Goal: Task Accomplishment & Management: Use online tool/utility

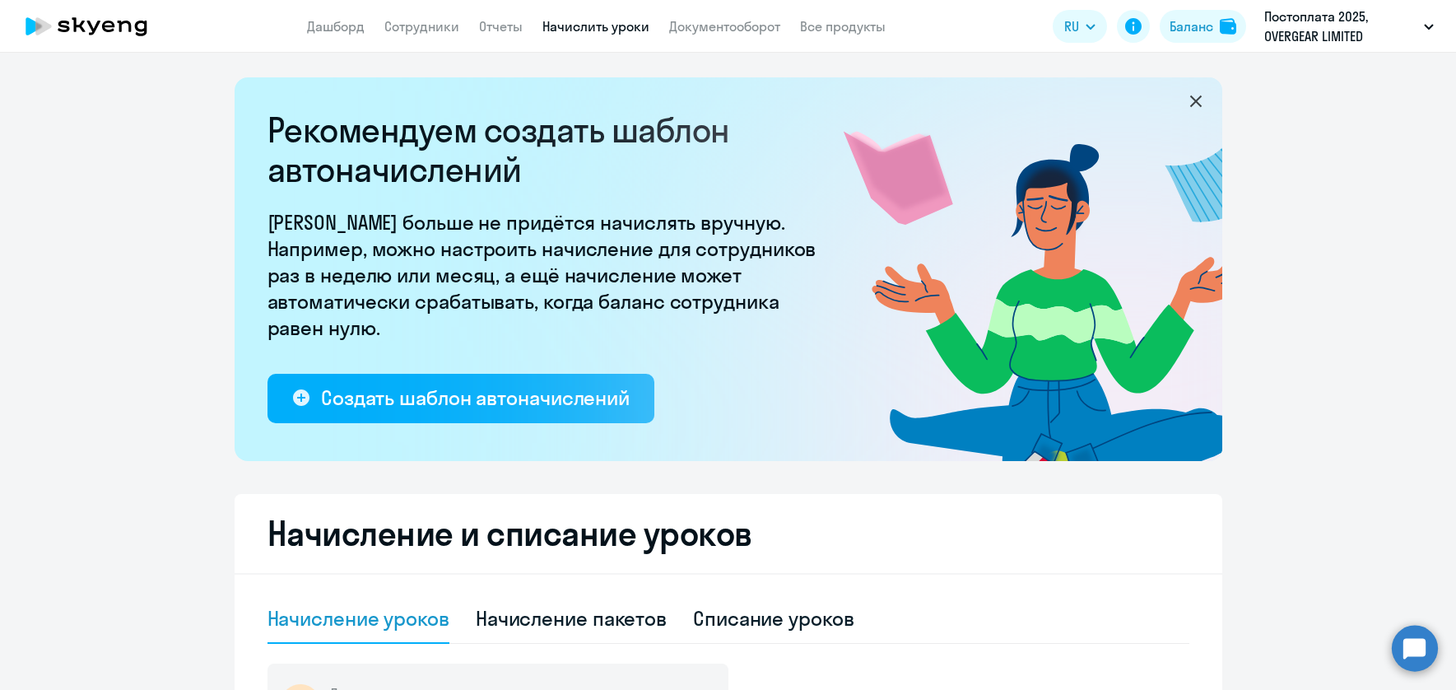
select select "10"
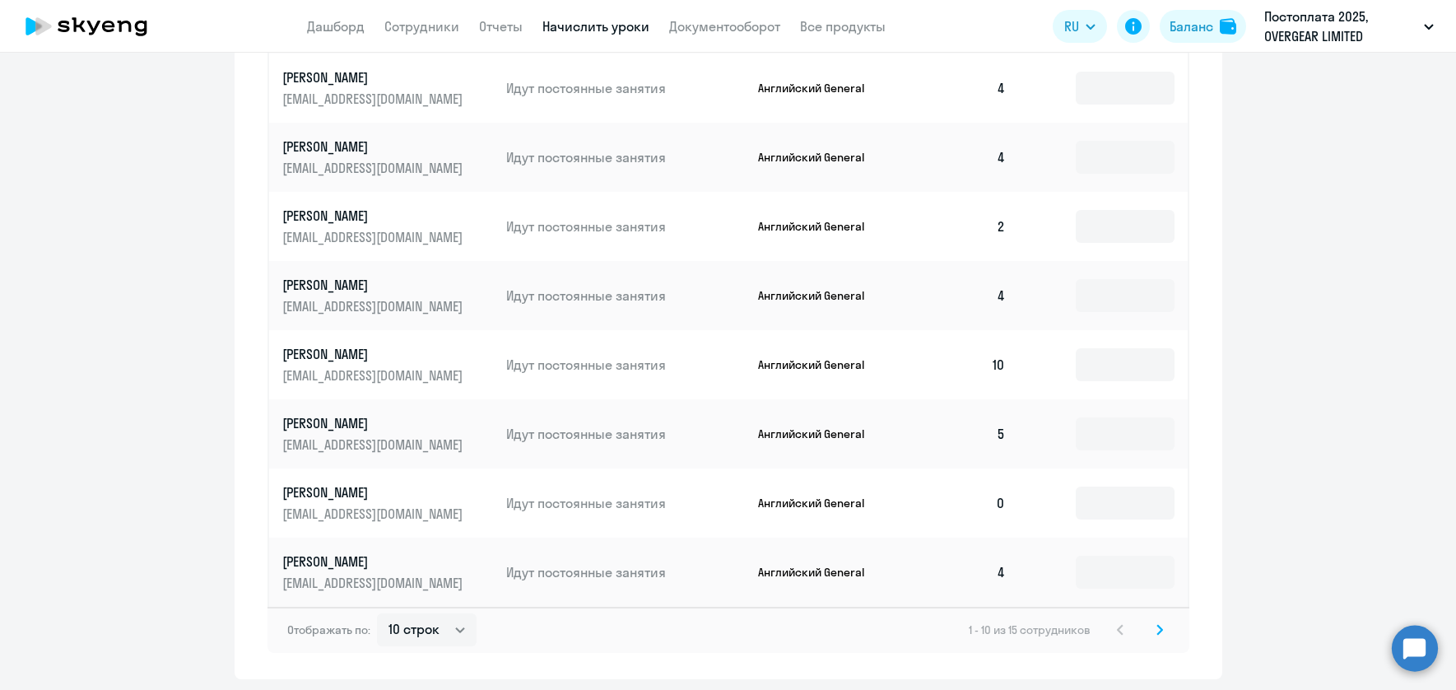
scroll to position [956, 0]
click at [1160, 625] on icon at bounding box center [1159, 627] width 5 height 9
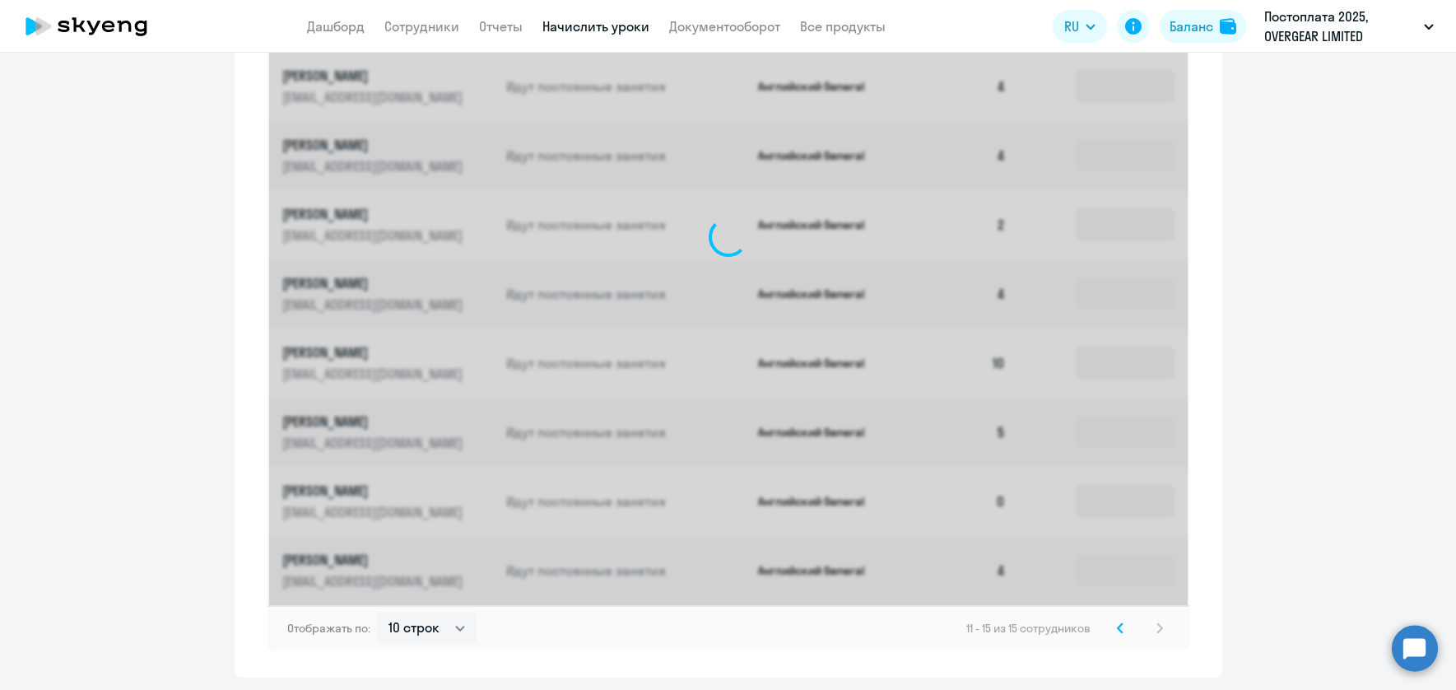
scroll to position [663, 0]
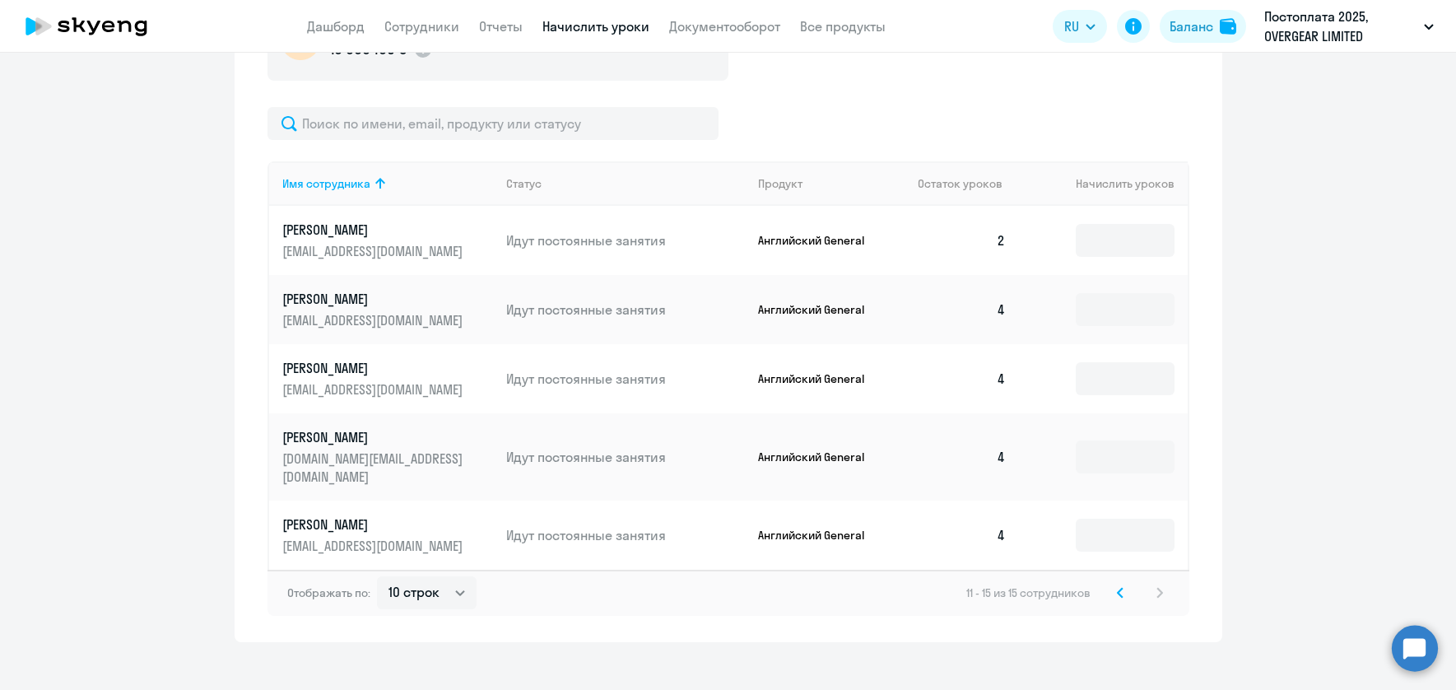
click at [1123, 587] on icon at bounding box center [1120, 593] width 7 height 12
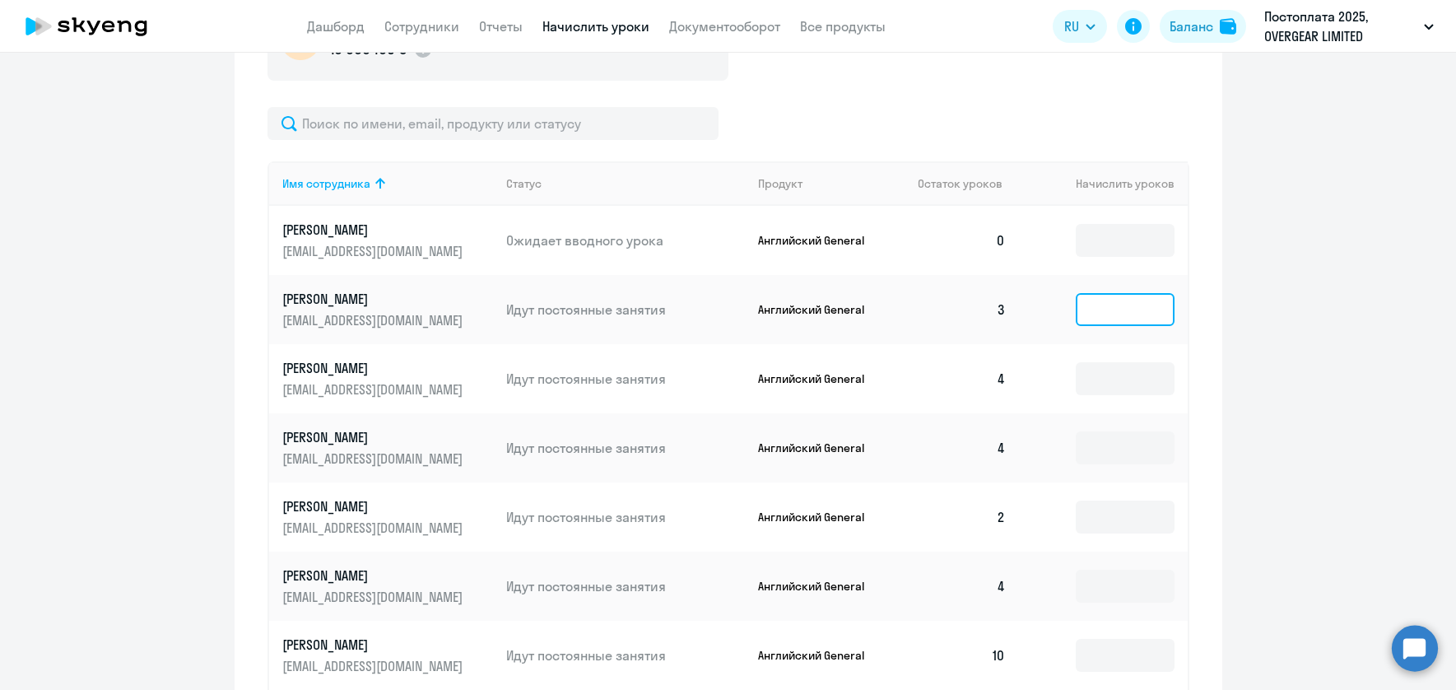
click at [1116, 314] on input at bounding box center [1125, 309] width 99 height 33
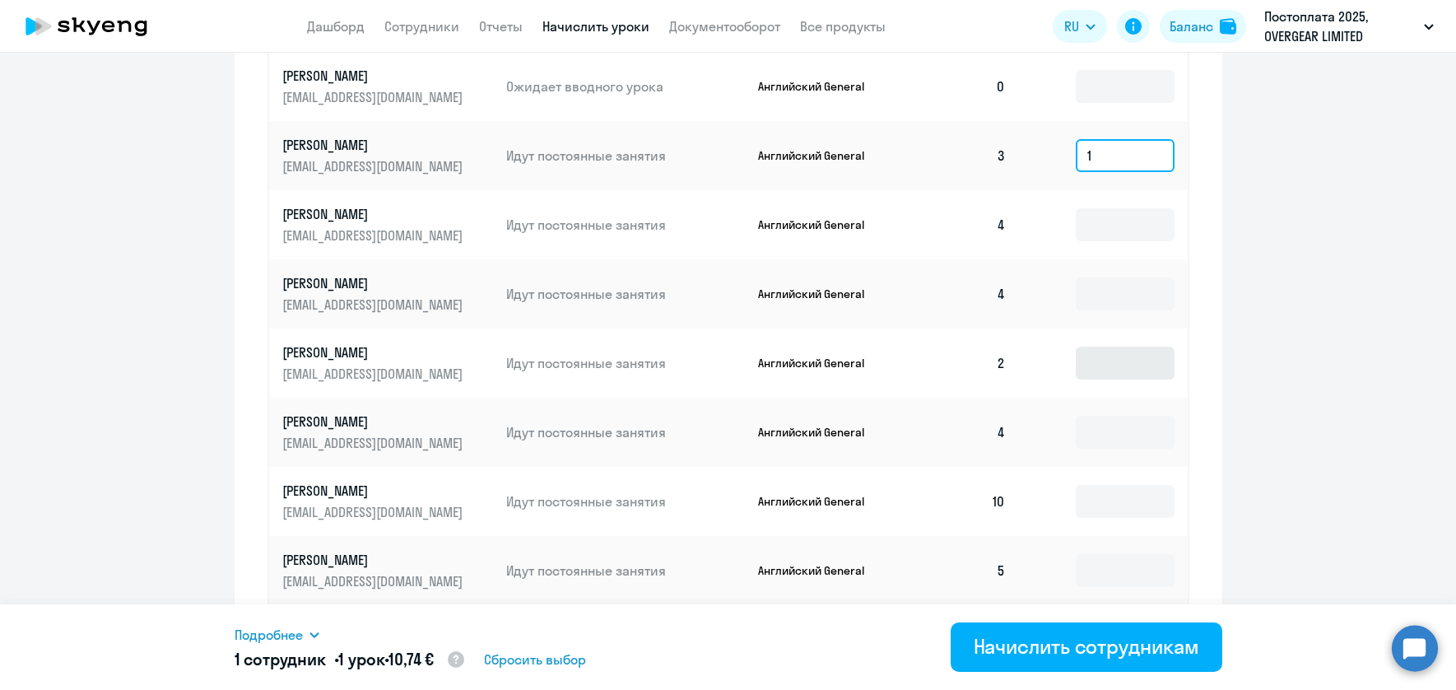
scroll to position [854, 0]
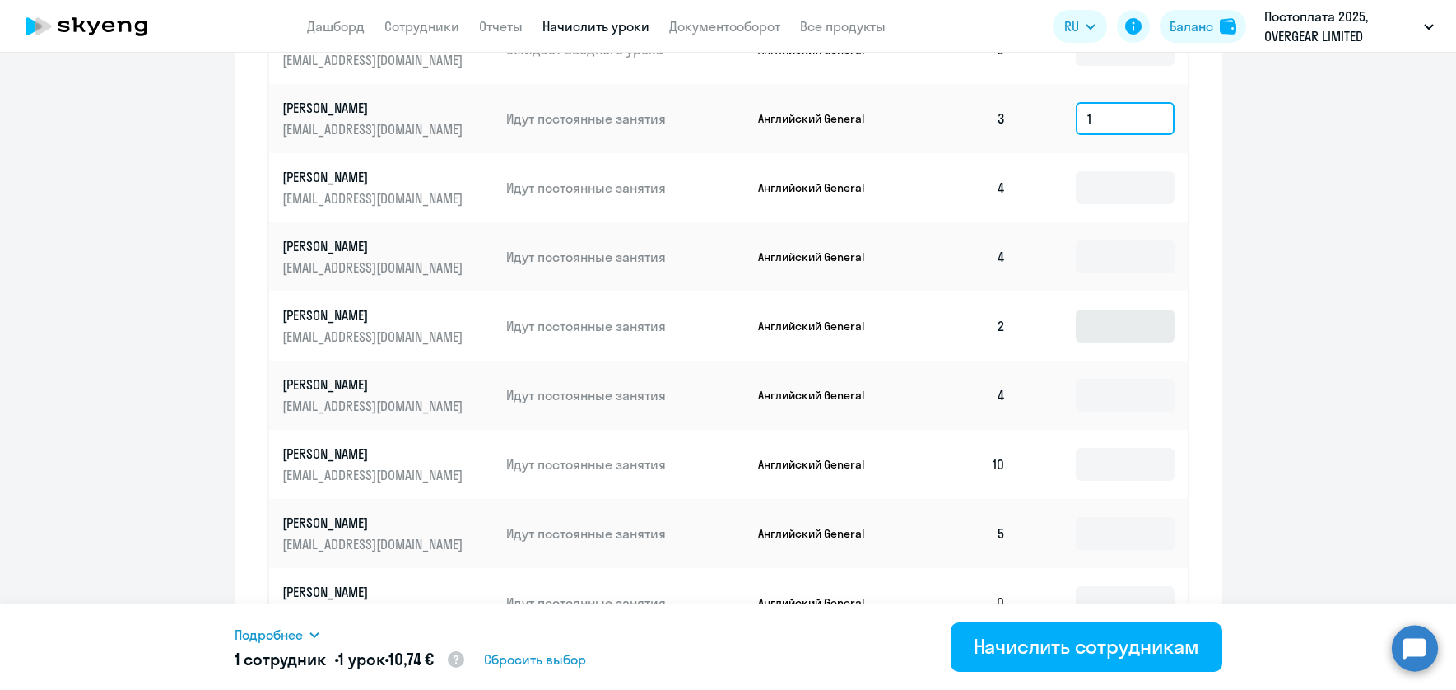
type input "1"
click at [1139, 324] on input at bounding box center [1125, 325] width 99 height 33
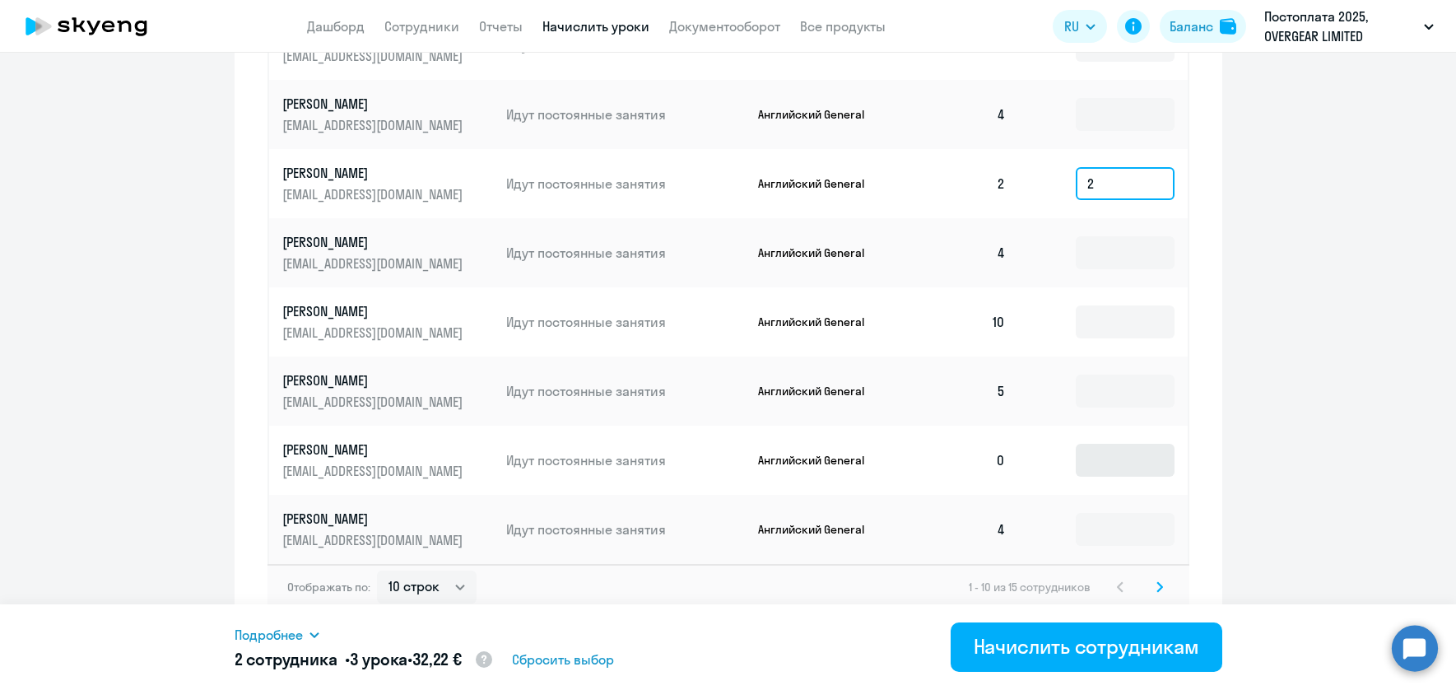
scroll to position [1009, 0]
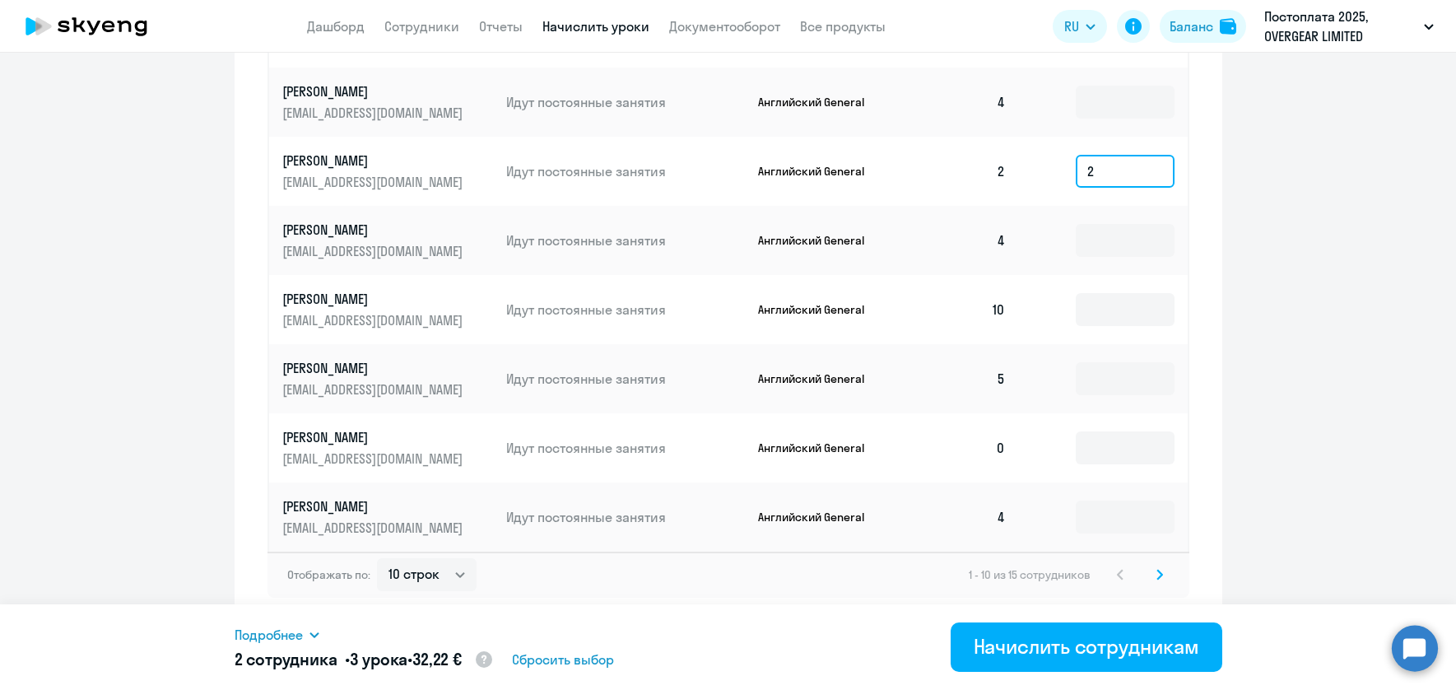
type input "2"
click at [1164, 574] on svg-icon at bounding box center [1160, 575] width 20 height 20
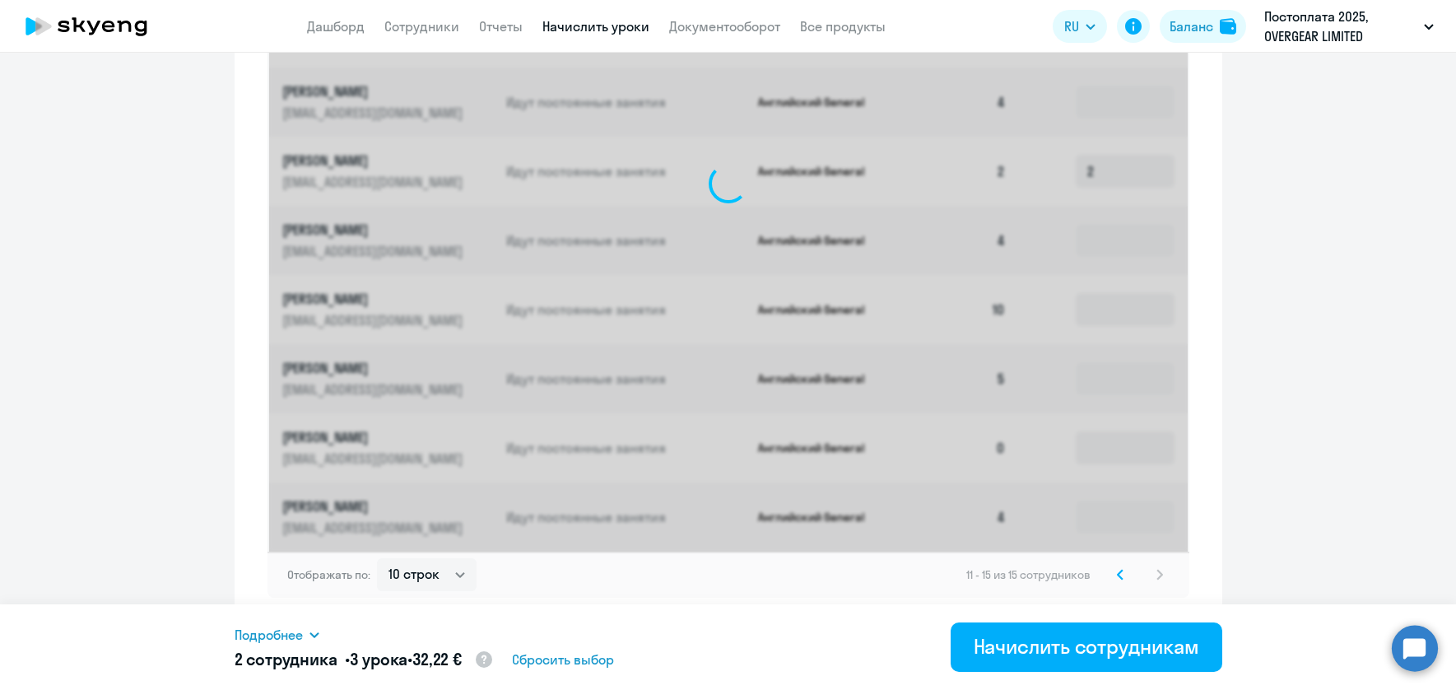
scroll to position [663, 0]
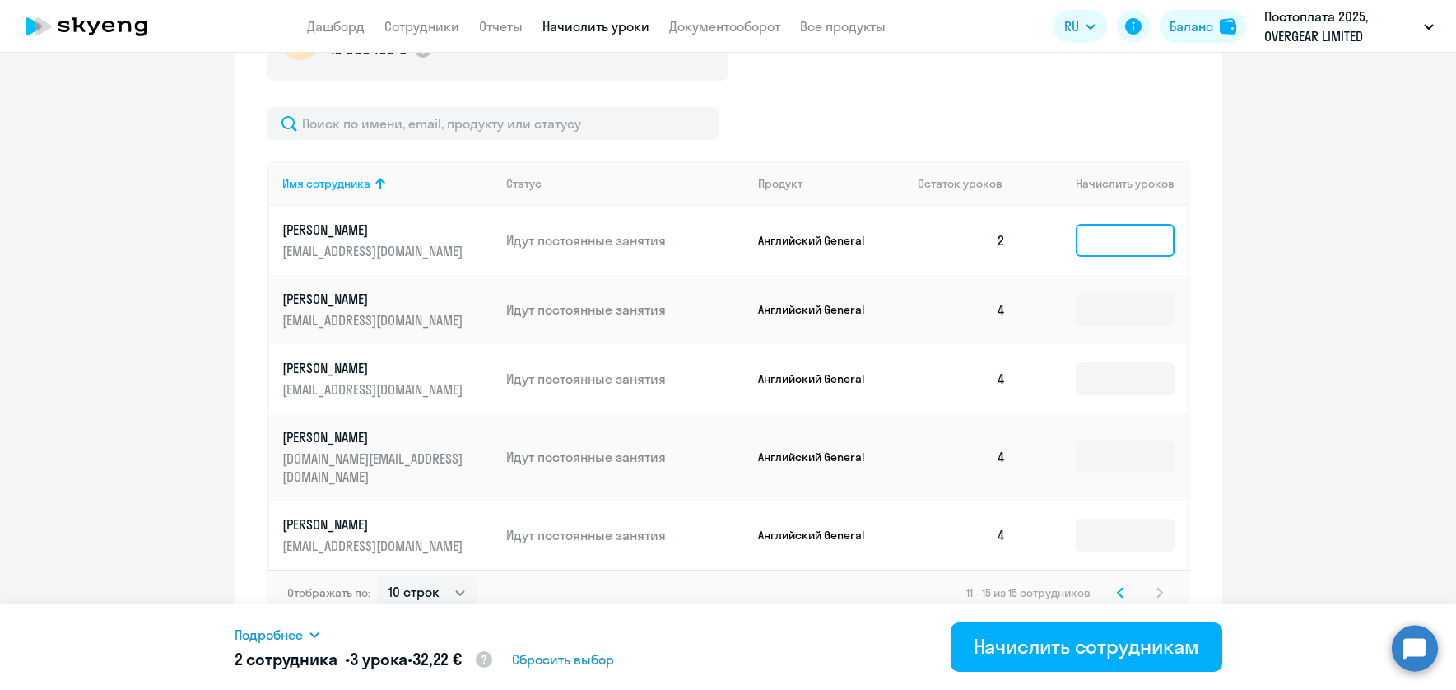
click at [1127, 254] on input at bounding box center [1125, 240] width 99 height 33
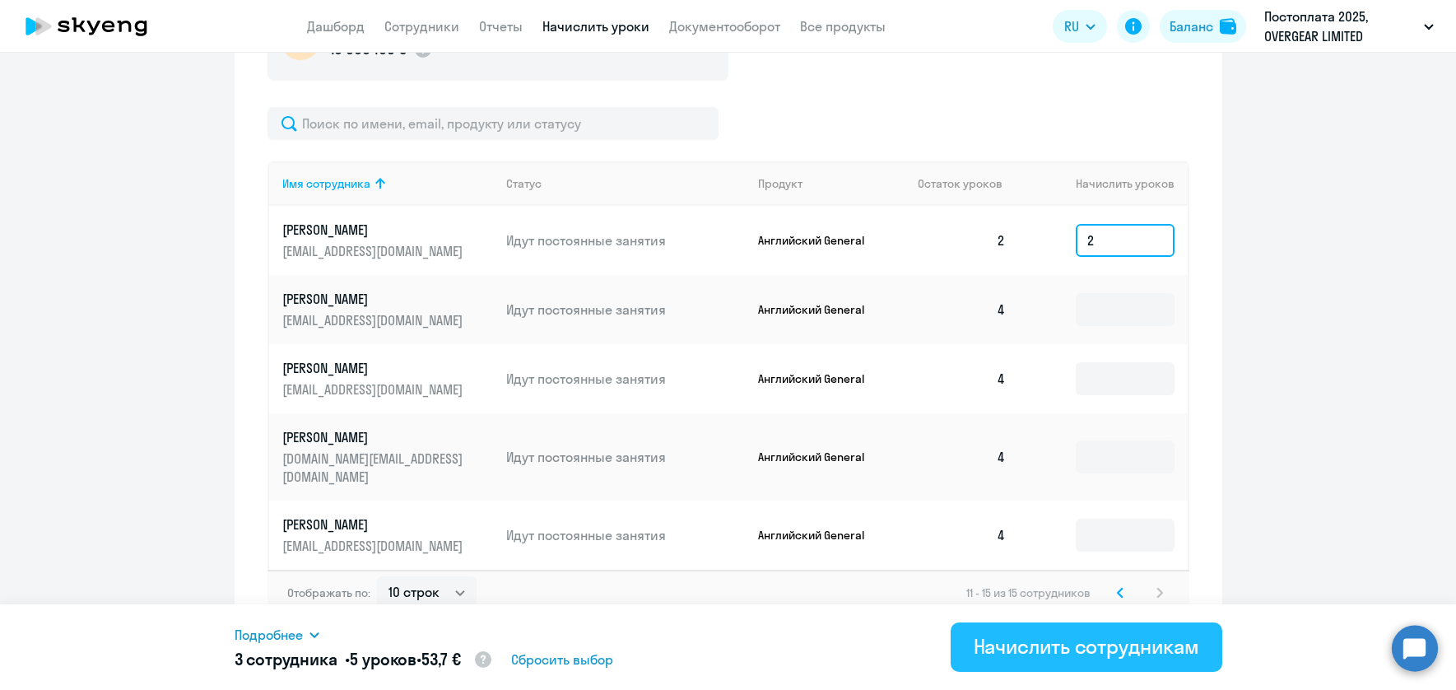
type input "2"
click at [1090, 646] on div "Начислить сотрудникам" at bounding box center [1087, 646] width 226 height 26
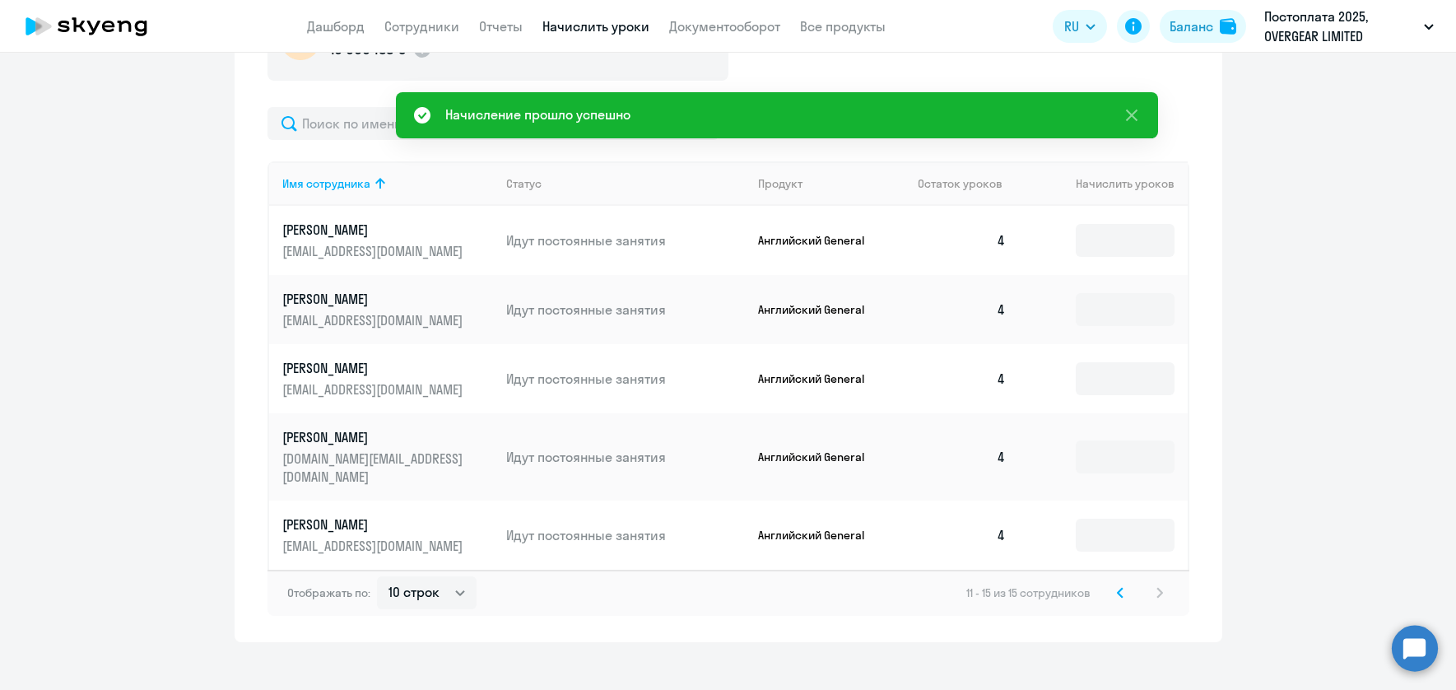
click at [1120, 587] on icon at bounding box center [1120, 593] width 7 height 12
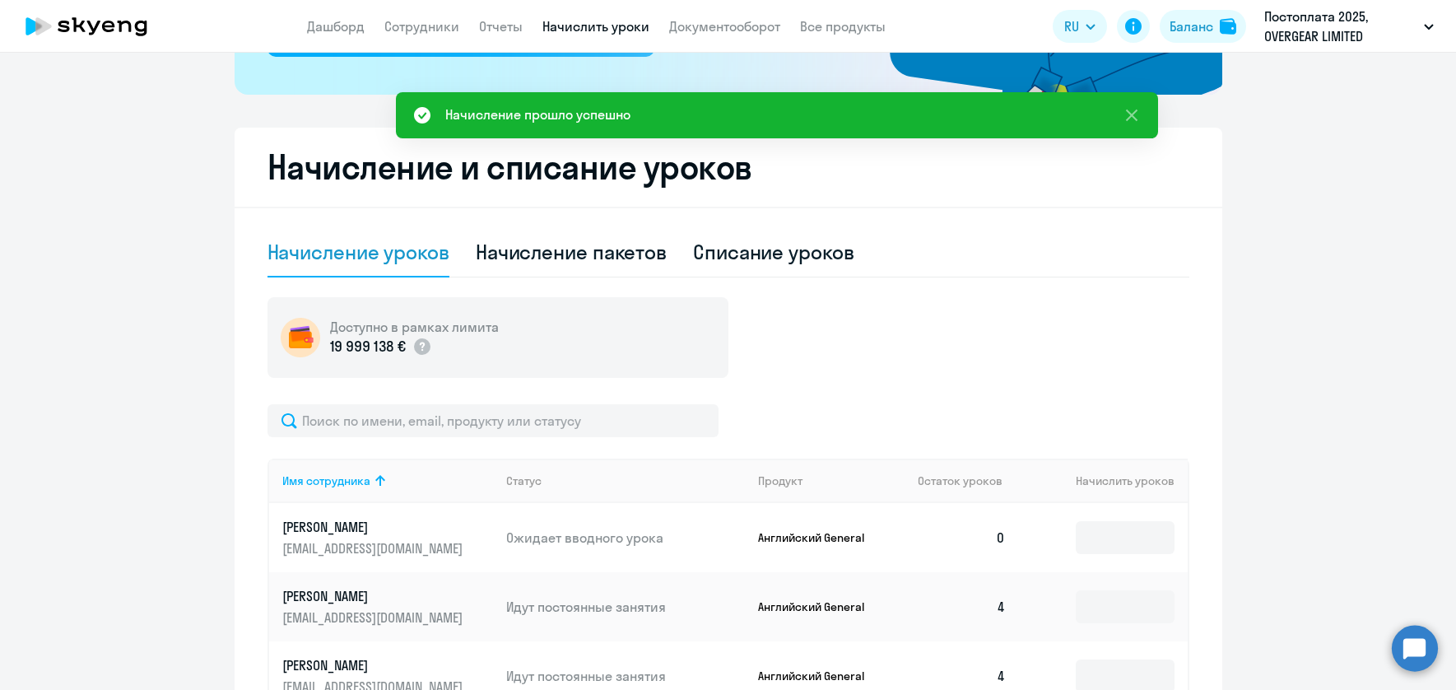
scroll to position [0, 0]
